Goal: Find specific page/section: Find specific page/section

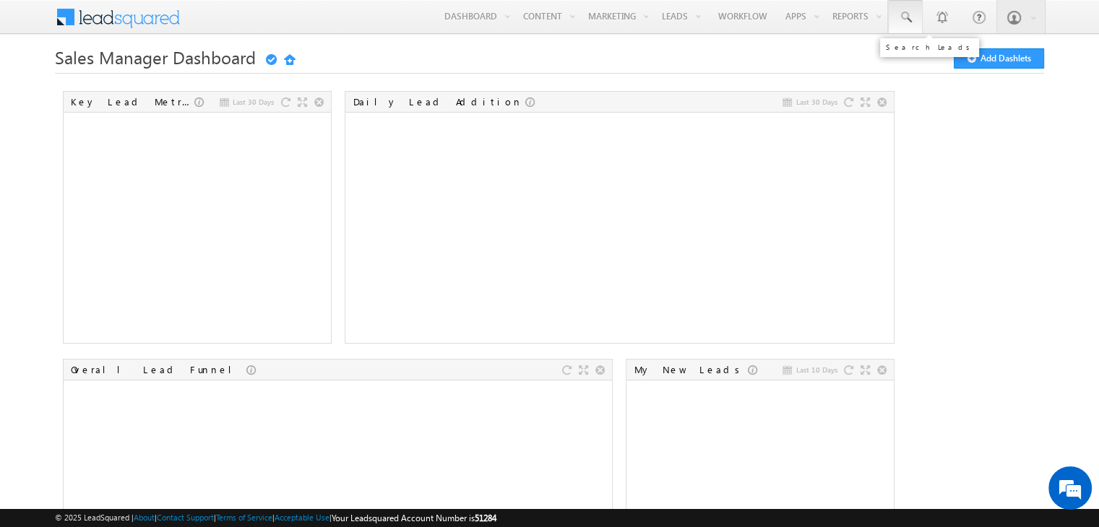
click at [901, 24] on span at bounding box center [905, 17] width 14 height 14
paste input "9356187361"
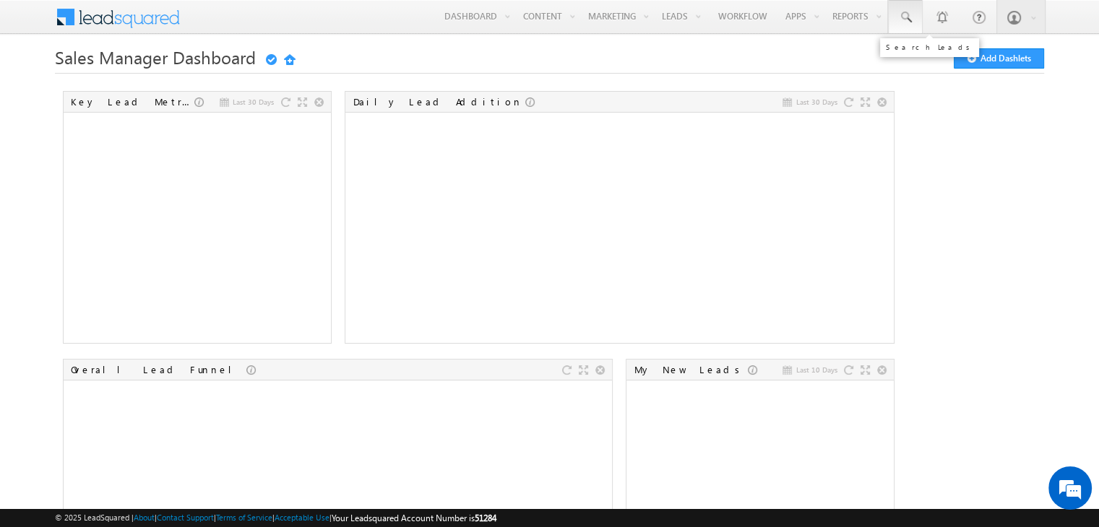
click at [916, 13] on link at bounding box center [905, 16] width 35 height 33
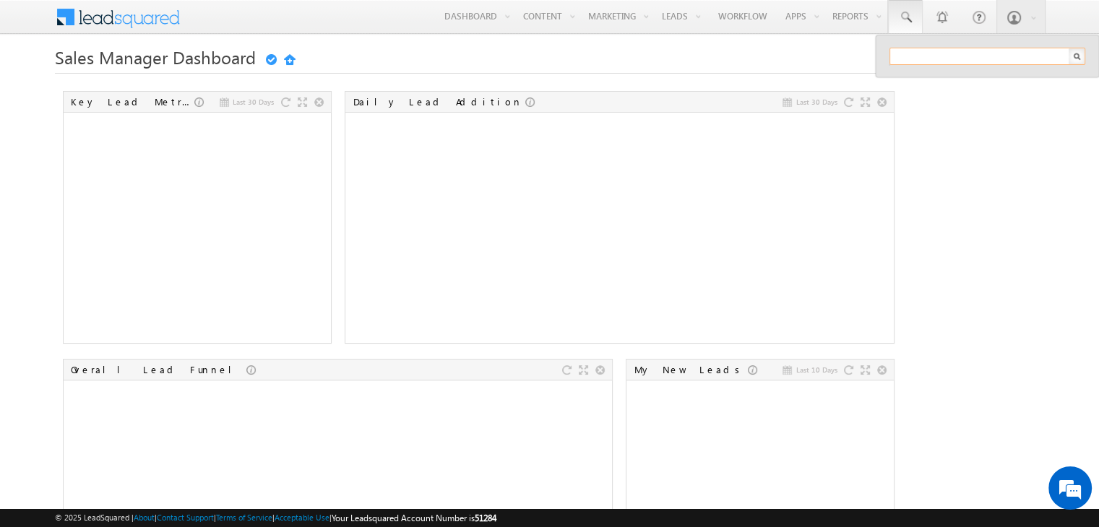
paste input "de@djd.dn"
type input "de@djd.dn"
drag, startPoint x: 940, startPoint y: 56, endPoint x: 889, endPoint y: 56, distance: 51.3
click at [889, 56] on input "de@djd.dn" at bounding box center [987, 56] width 196 height 17
paste input "de@djd.dn"
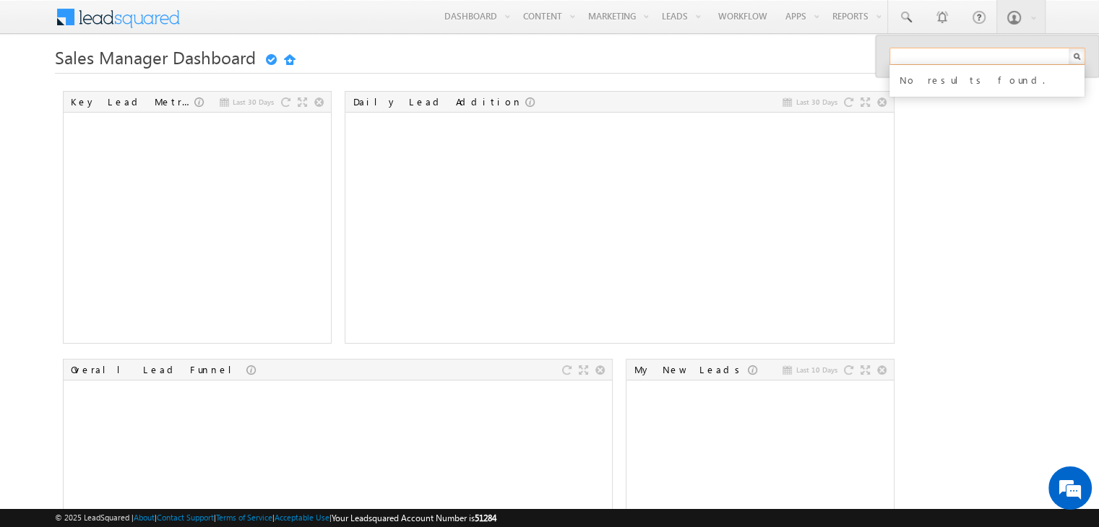
type input "de@djd.dn"
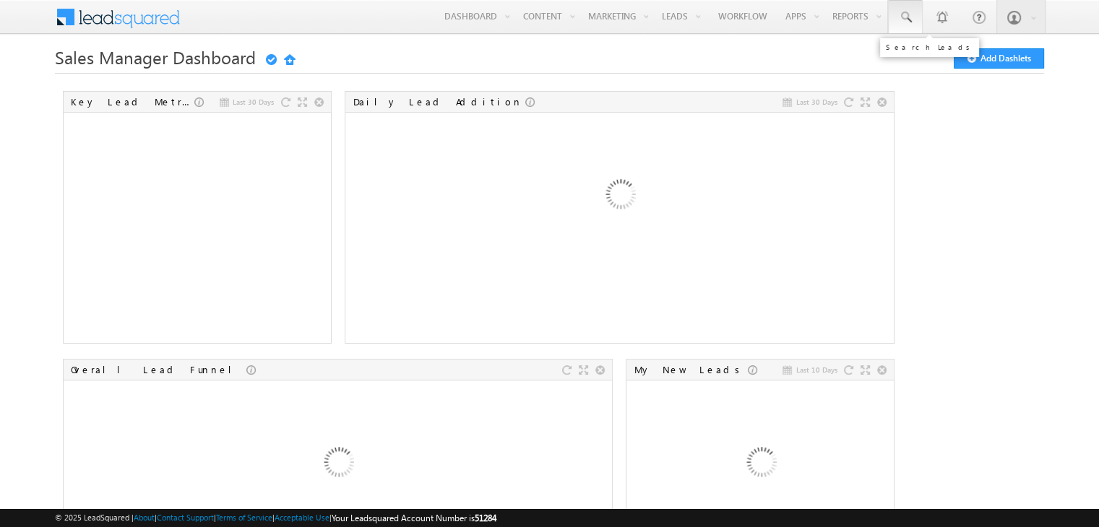
click at [917, 20] on link at bounding box center [905, 16] width 35 height 33
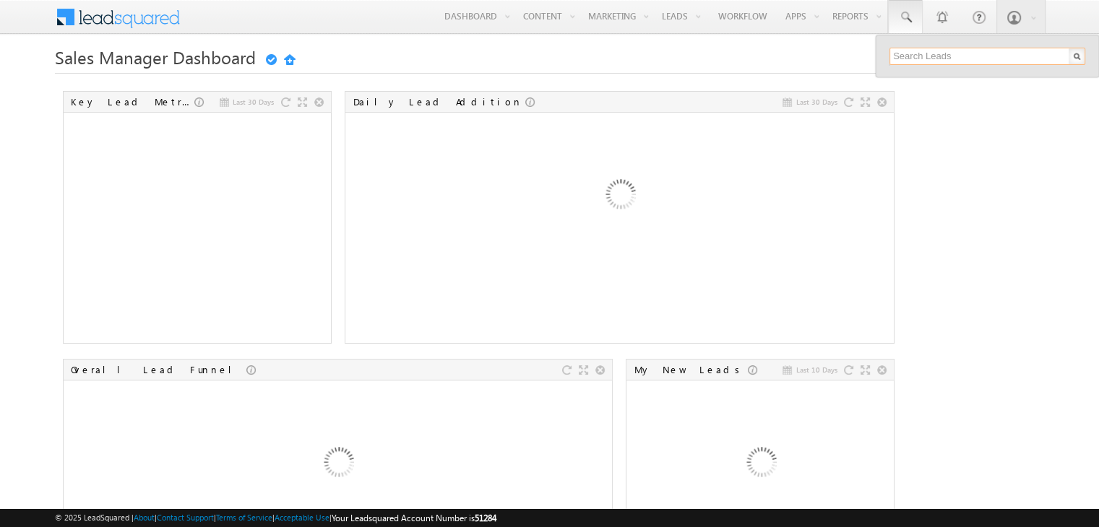
paste input "1762767222"
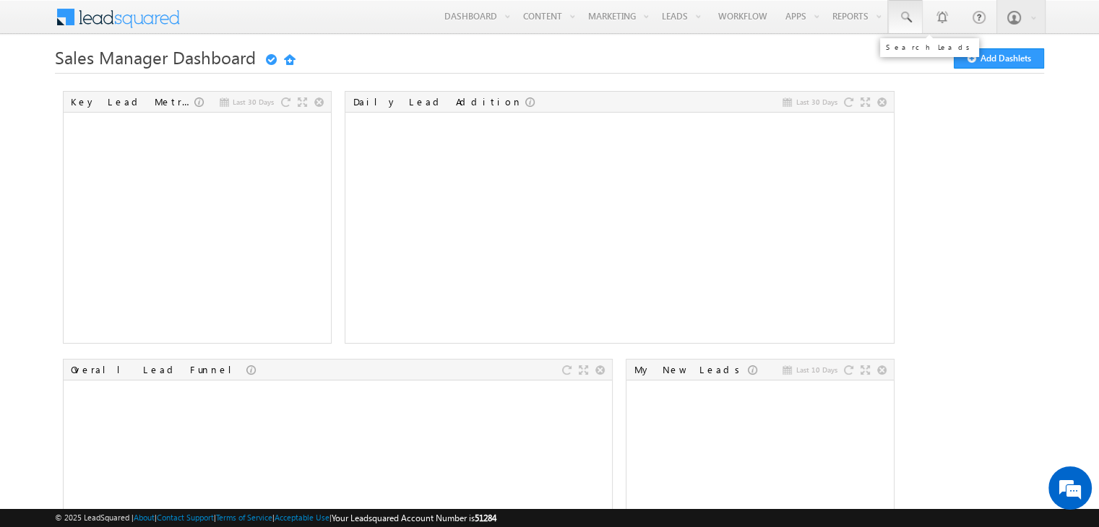
click at [908, 19] on span at bounding box center [905, 17] width 14 height 14
paste input "1762767222"
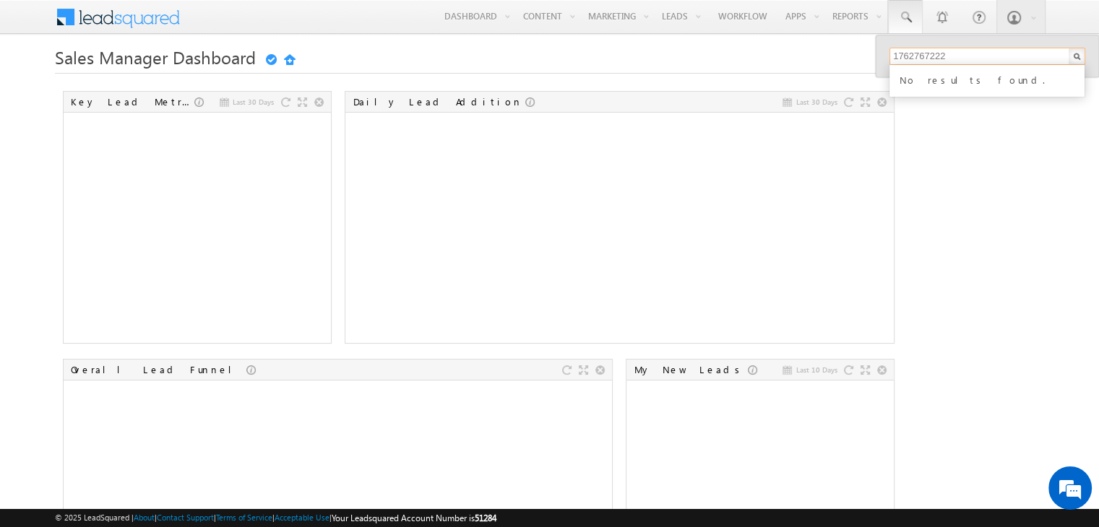
type input "1762767222"
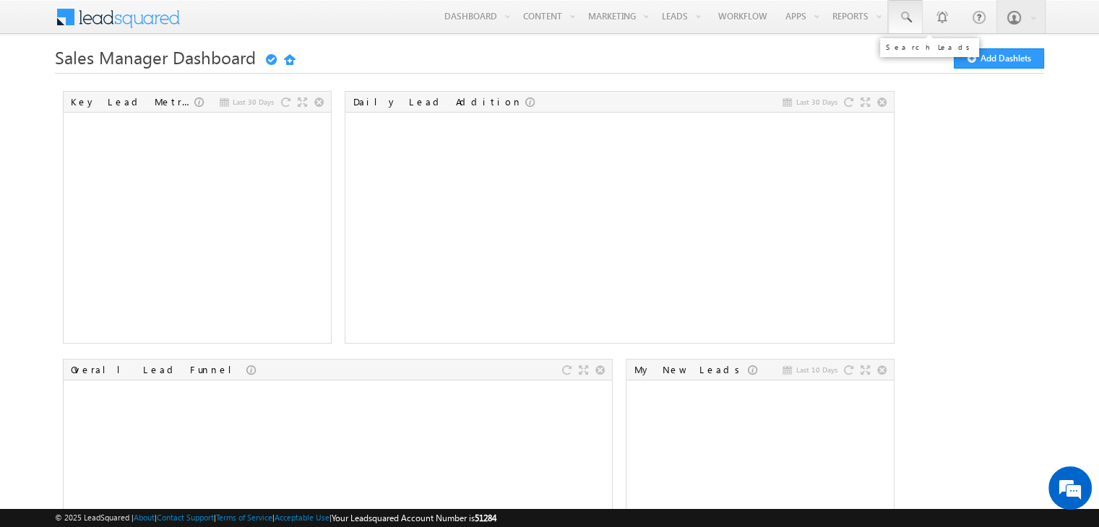
click at [906, 18] on span at bounding box center [905, 17] width 14 height 14
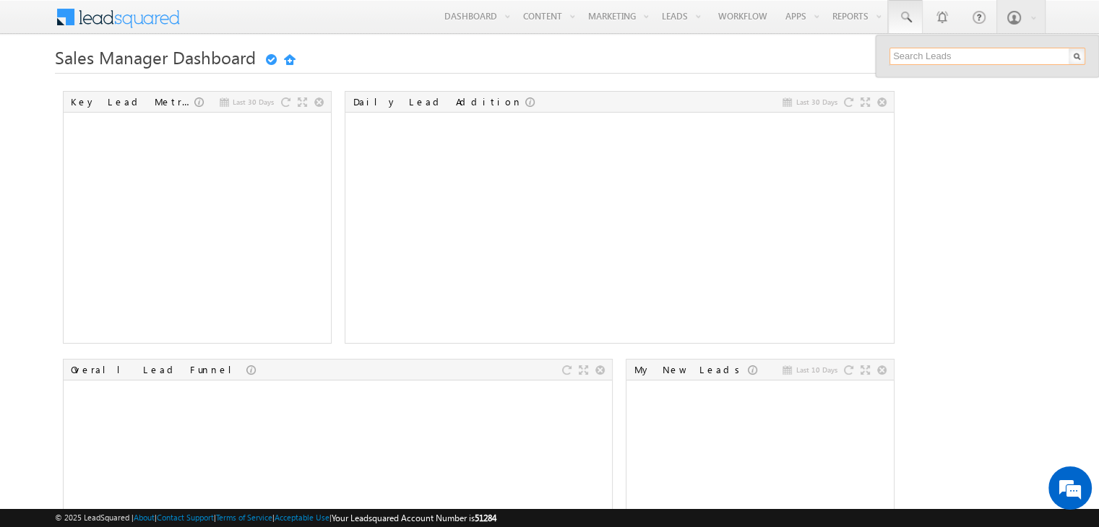
paste input "1762767222"
type input "1"
paste input "1762767222"
type input "1762767222"
